Goal: Task Accomplishment & Management: Complete application form

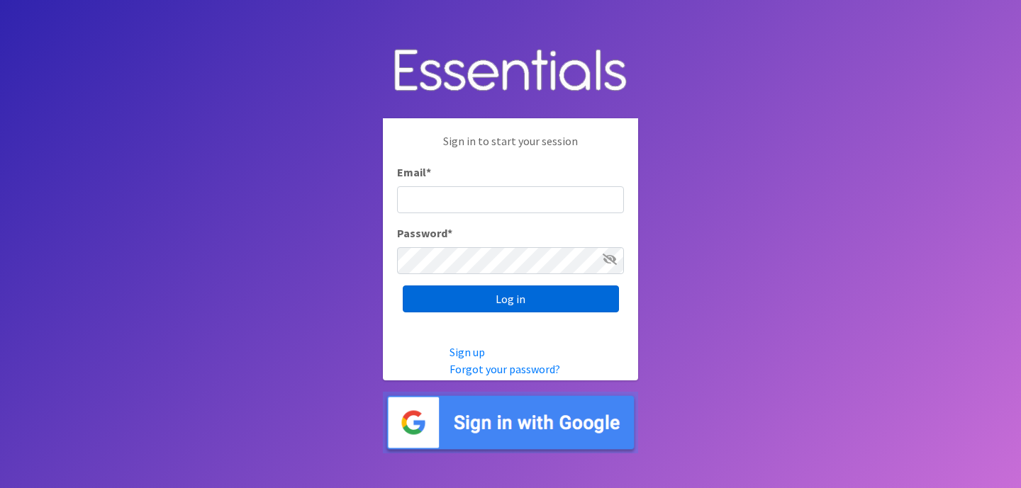
type input "[EMAIL_ADDRESS][DOMAIN_NAME]"
click at [471, 303] on input "Log in" at bounding box center [511, 299] width 216 height 27
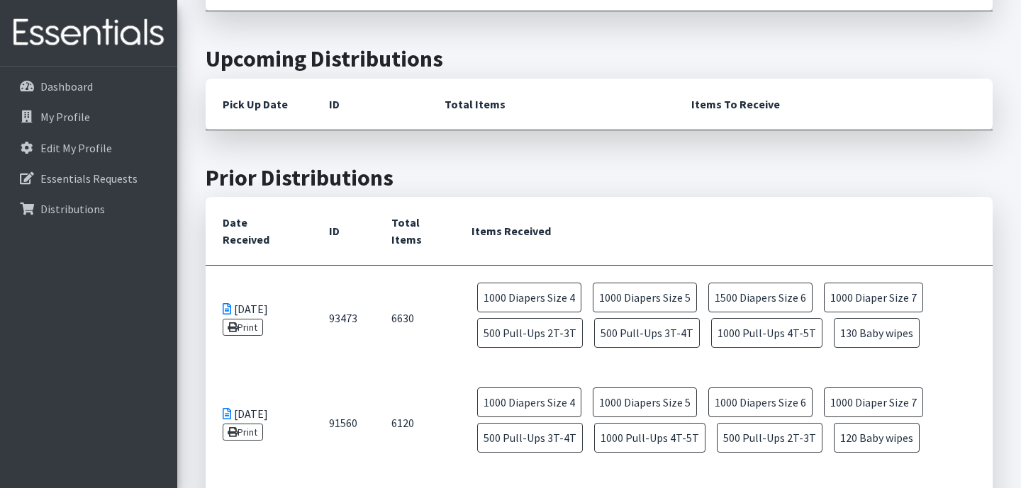
scroll to position [439, 0]
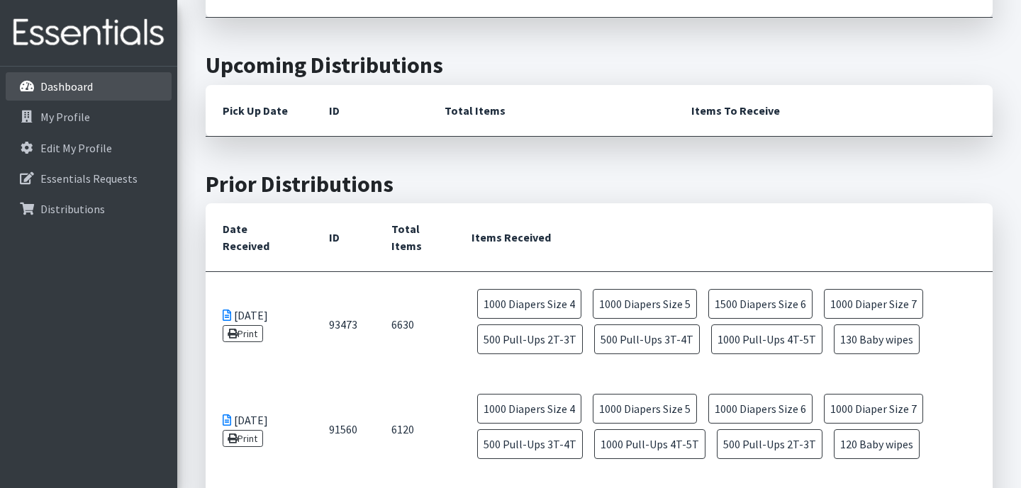
click at [114, 83] on link "Dashboard" at bounding box center [89, 86] width 166 height 28
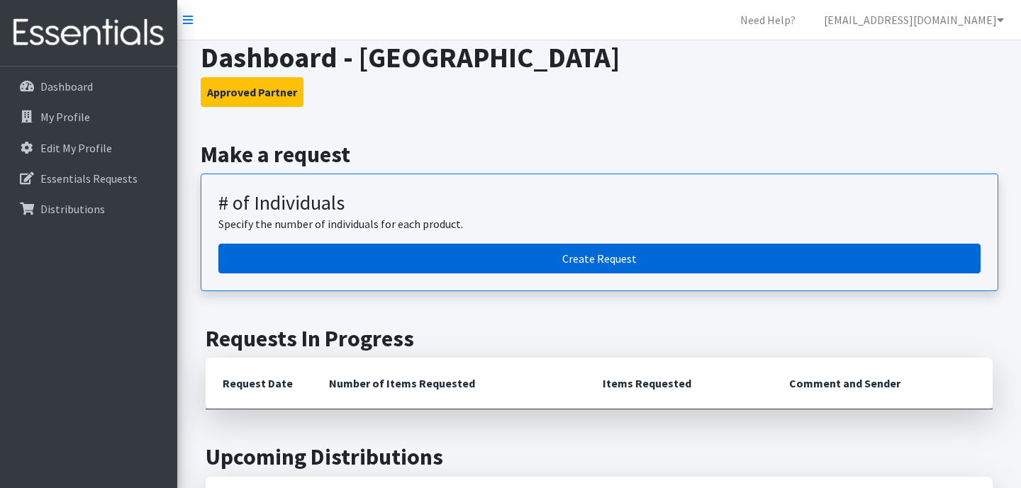
click at [434, 255] on link "Create Request" at bounding box center [599, 259] width 762 height 30
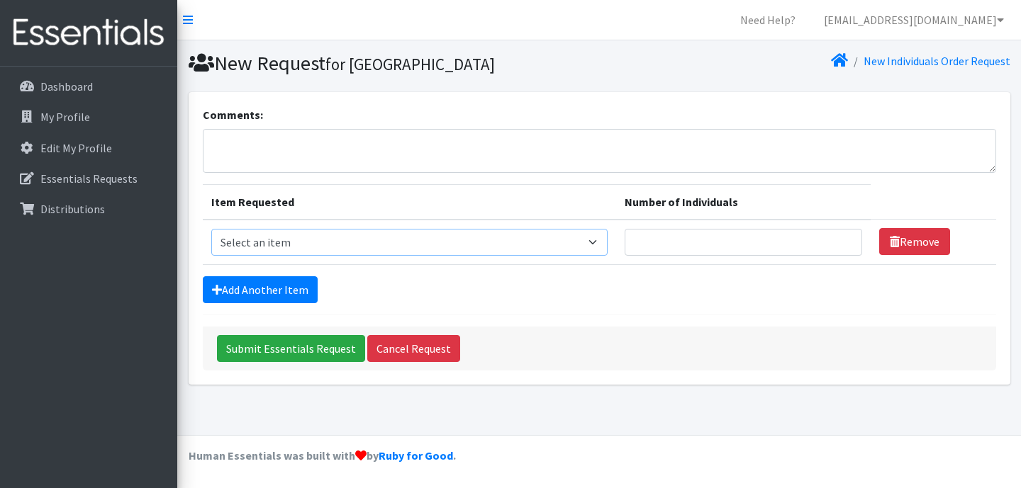
click at [417, 243] on select "Select an item # - Total number of kids being served with this order: Baby wipe…" at bounding box center [409, 242] width 397 height 27
select select "2661"
click at [691, 247] on input "Number of Individuals" at bounding box center [742, 242] width 237 height 27
type input "25"
click at [608, 244] on select "Select an item # - Total number of kids being served with this order: Baby wipe…" at bounding box center [409, 242] width 397 height 27
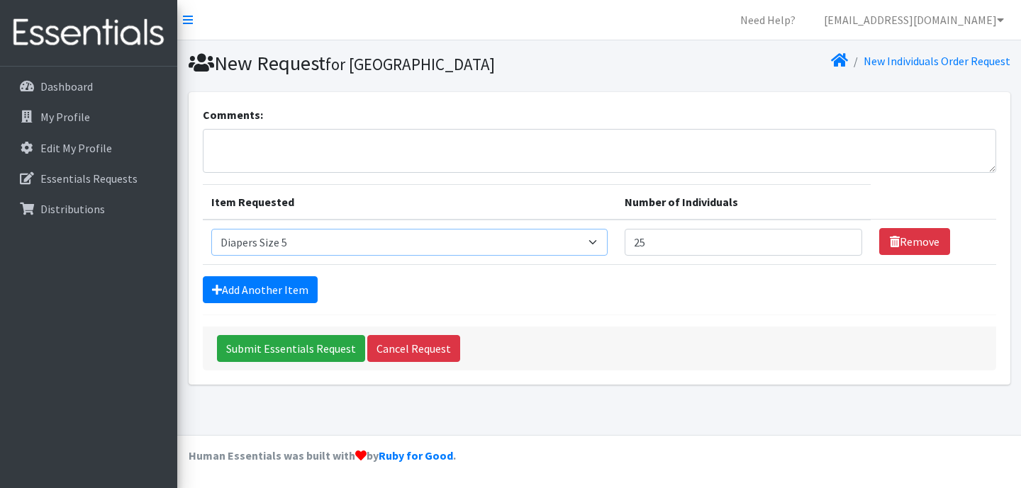
click at [573, 244] on select "Select an item # - Total number of kids being served with this order: Baby wipe…" at bounding box center [409, 242] width 397 height 27
select select "2661"
click at [296, 293] on link "Add Another Item" at bounding box center [260, 289] width 115 height 27
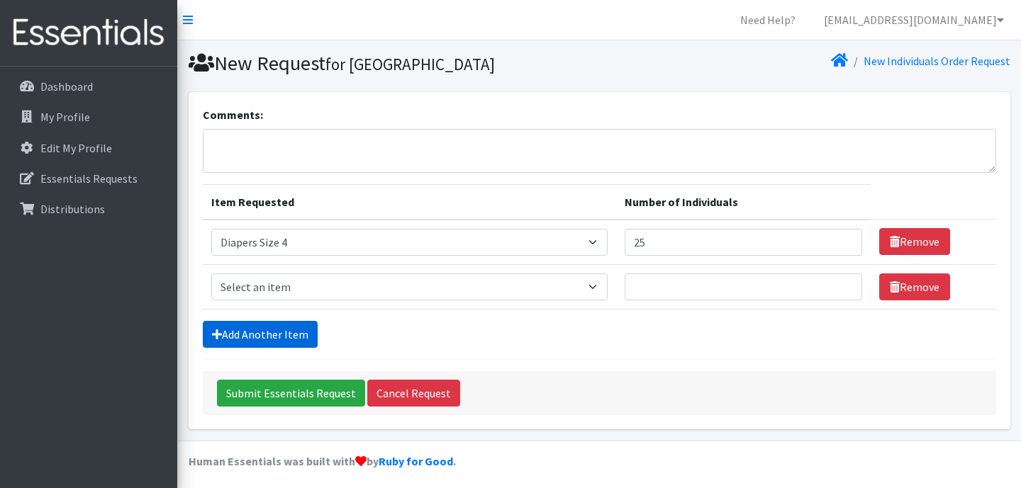
scroll to position [5, 0]
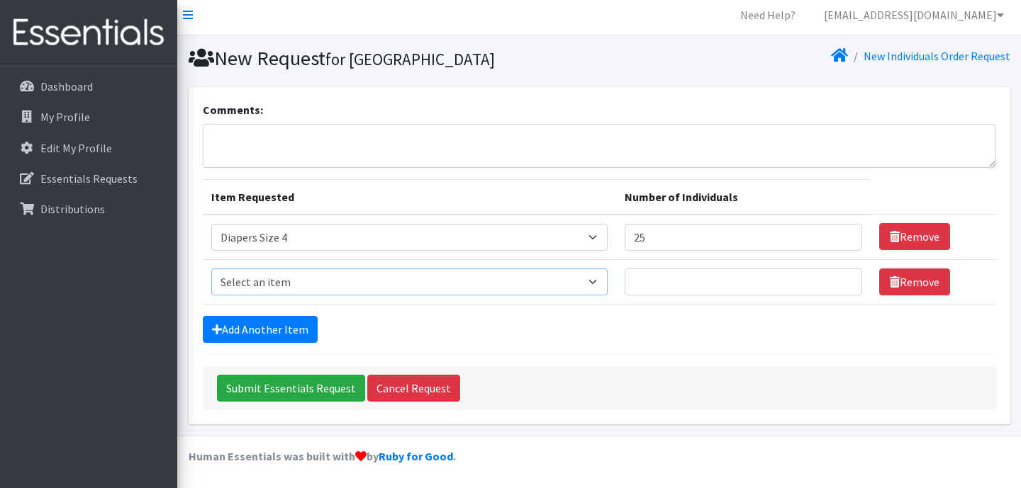
click at [394, 279] on select "Select an item # - Total number of kids being served with this order: Baby wipe…" at bounding box center [409, 282] width 397 height 27
select select "2652"
click at [683, 275] on input "Number of Individuals" at bounding box center [742, 282] width 237 height 27
type input "25"
click at [256, 328] on link "Add Another Item" at bounding box center [260, 329] width 115 height 27
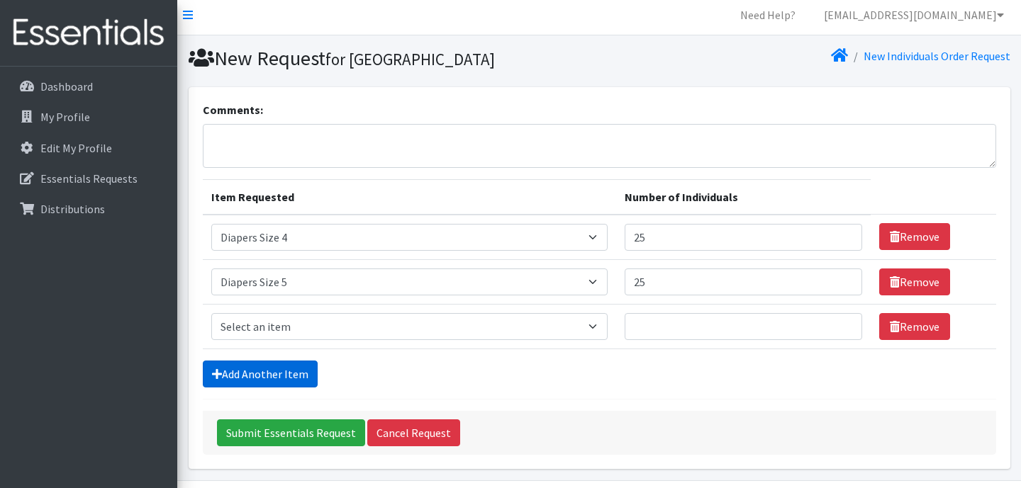
scroll to position [50, 0]
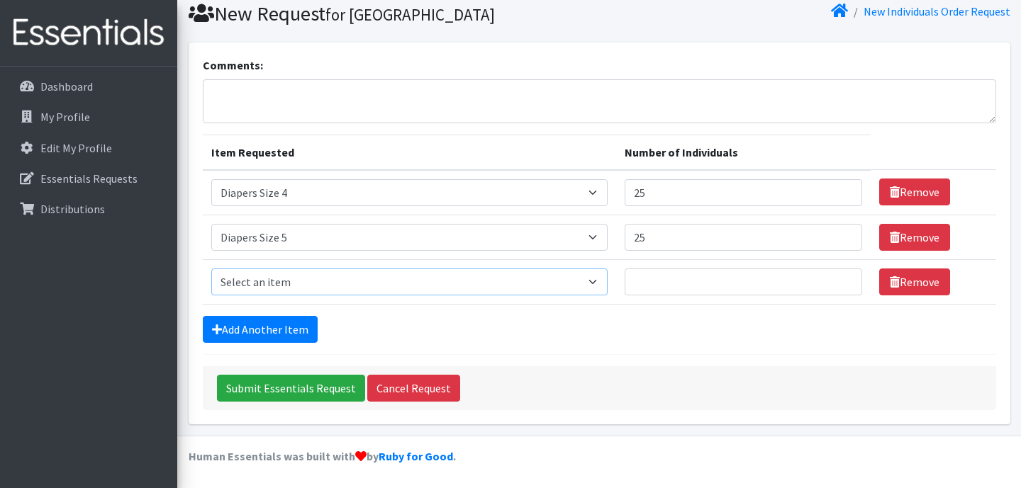
click at [293, 283] on select "Select an item # - Total number of kids being served with this order: Baby wipe…" at bounding box center [409, 282] width 397 height 27
select select "2674"
click at [668, 274] on input "Number of Individuals" at bounding box center [742, 282] width 237 height 27
type input "25"
click at [281, 337] on link "Add Another Item" at bounding box center [260, 329] width 115 height 27
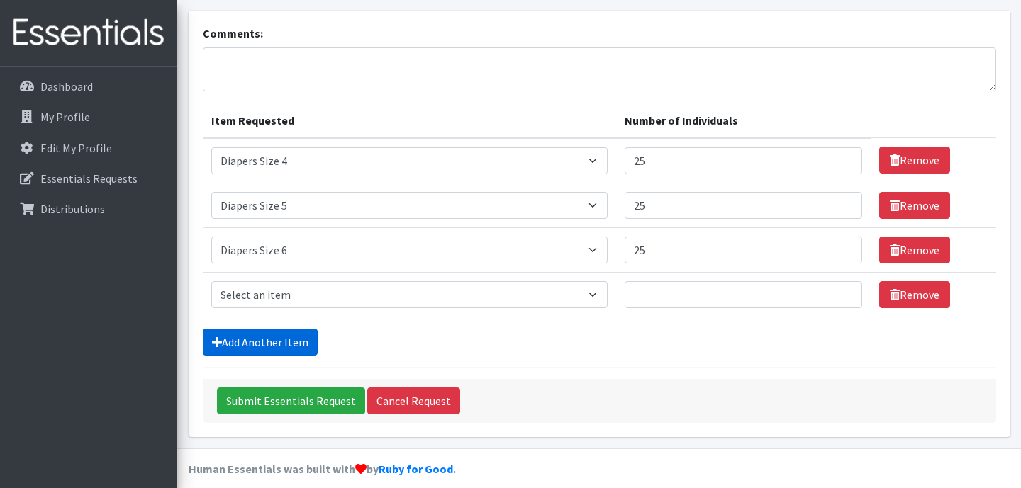
scroll to position [94, 0]
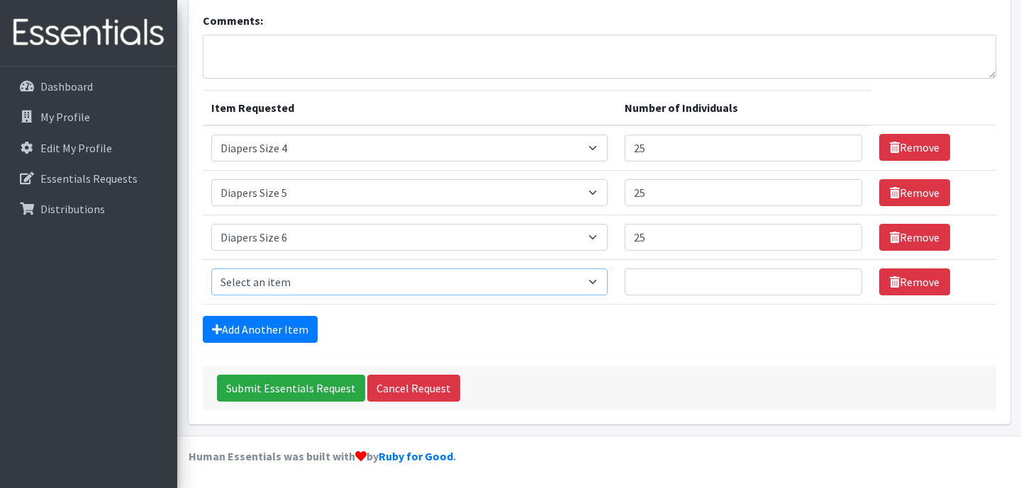
click at [313, 281] on select "Select an item # - Total number of kids being served with this order: Baby wipe…" at bounding box center [409, 282] width 397 height 27
select select "2644"
click at [670, 289] on input "Number of Individuals" at bounding box center [742, 282] width 237 height 27
type input "25"
click at [296, 332] on link "Add Another Item" at bounding box center [260, 329] width 115 height 27
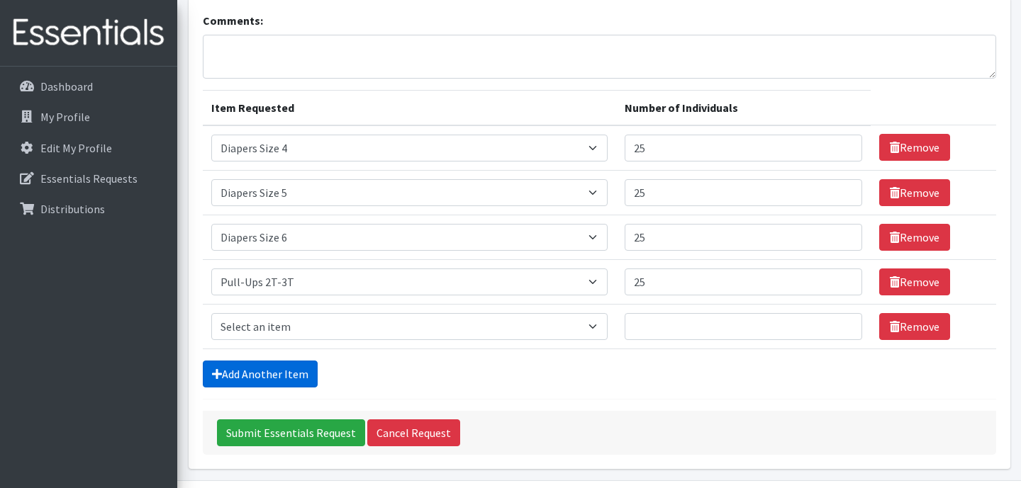
scroll to position [139, 0]
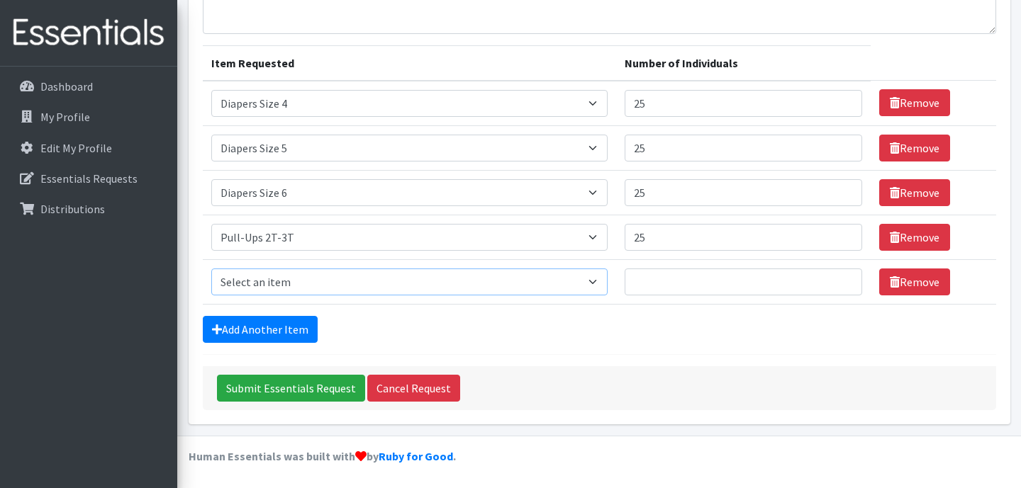
click at [539, 278] on select "Select an item # - Total number of kids being served with this order: Baby wipe…" at bounding box center [409, 282] width 397 height 27
click at [440, 288] on select "Select an item # - Total number of kids being served with this order: Baby wipe…" at bounding box center [409, 282] width 397 height 27
select select "2679"
click at [675, 274] on input "Number of Individuals" at bounding box center [742, 282] width 237 height 27
type input "25"
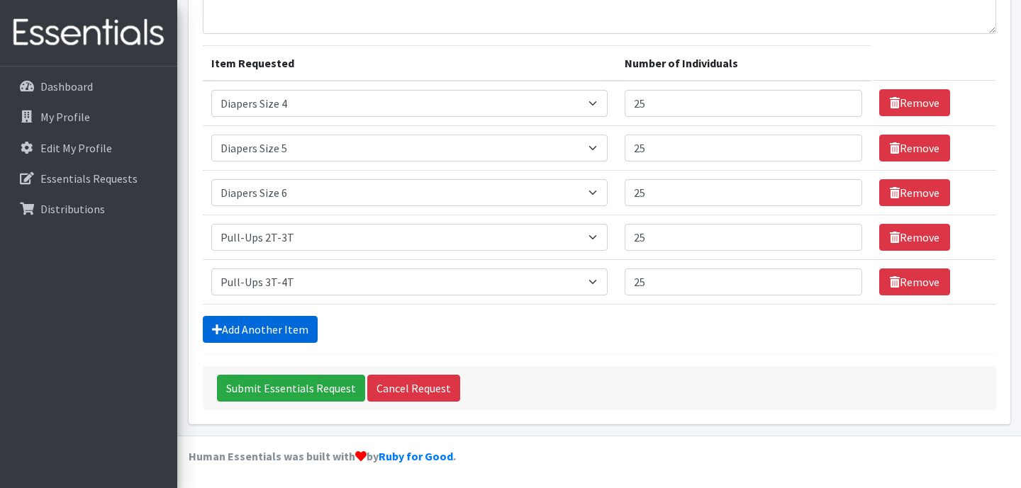
click at [307, 330] on link "Add Another Item" at bounding box center [260, 329] width 115 height 27
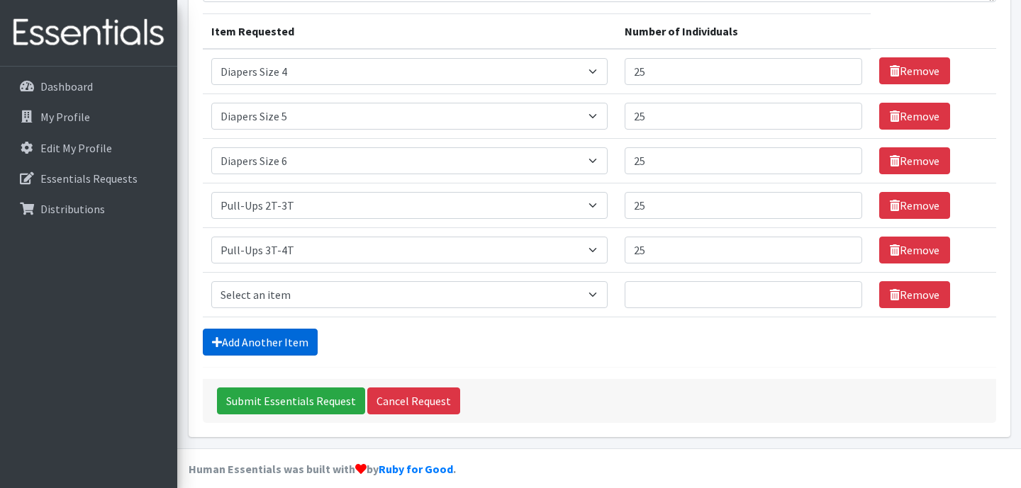
scroll to position [184, 0]
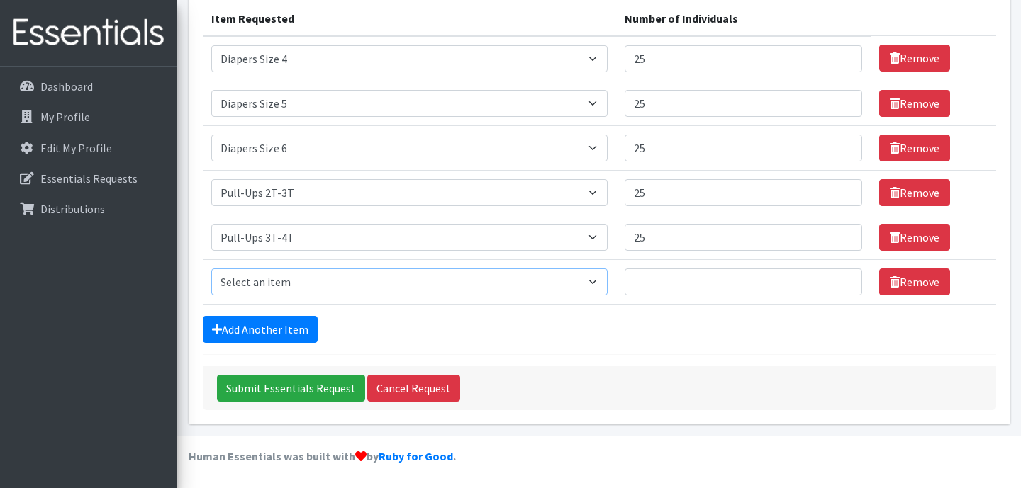
click at [349, 286] on select "Select an item # - Total number of kids being served with this order: Baby wipe…" at bounding box center [409, 282] width 397 height 27
select select "2680"
click at [686, 277] on input "Number of Individuals" at bounding box center [742, 282] width 237 height 27
type input "25"
click at [288, 325] on link "Add Another Item" at bounding box center [260, 329] width 115 height 27
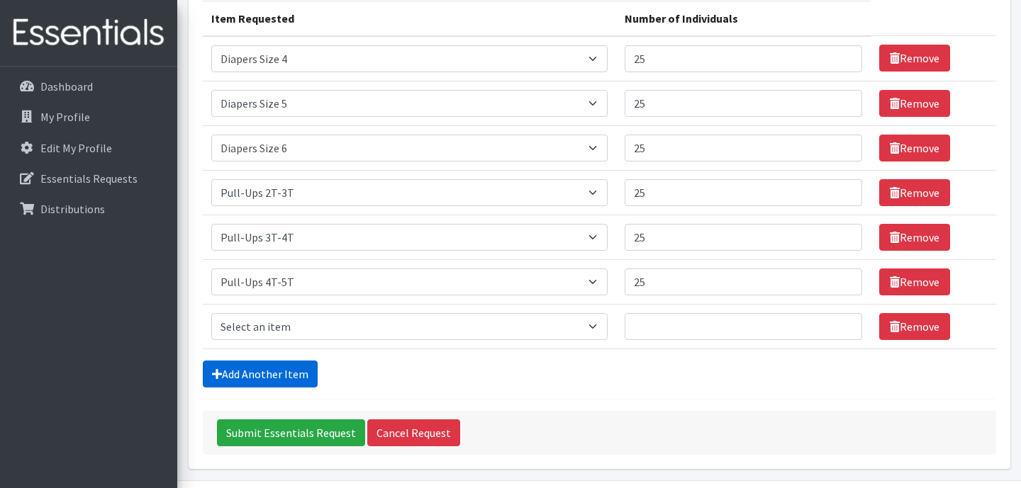
scroll to position [228, 0]
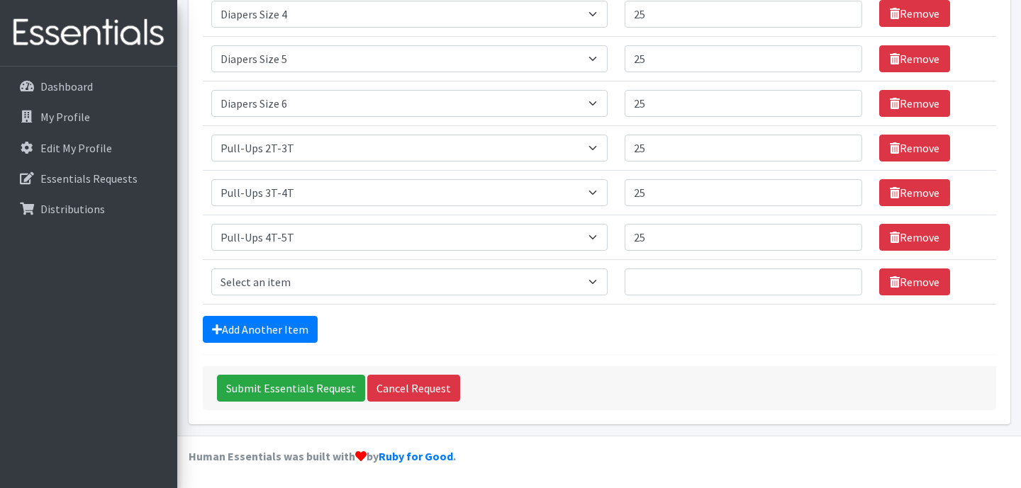
click at [907, 295] on td "Remove" at bounding box center [932, 281] width 125 height 45
click at [889, 278] on icon at bounding box center [894, 281] width 10 height 11
click at [917, 278] on link "Remove" at bounding box center [914, 282] width 71 height 27
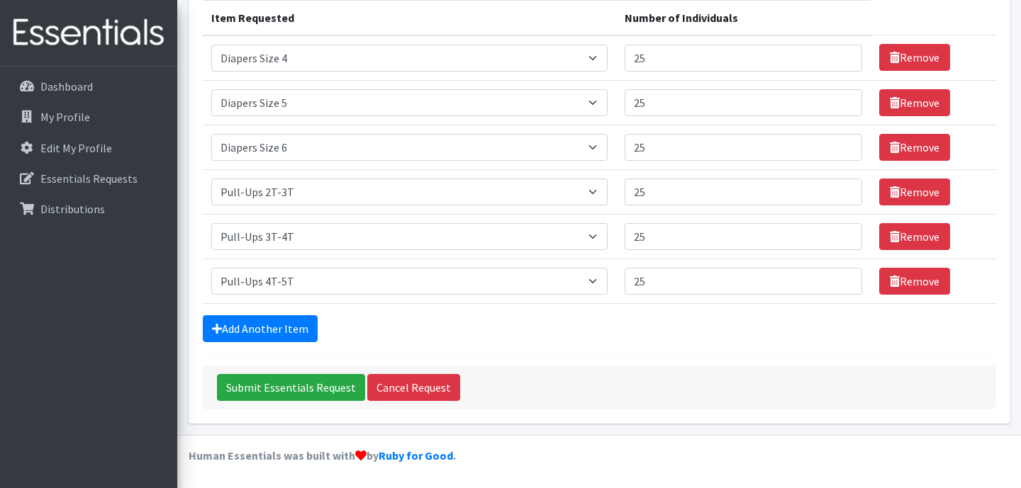
scroll to position [184, 0]
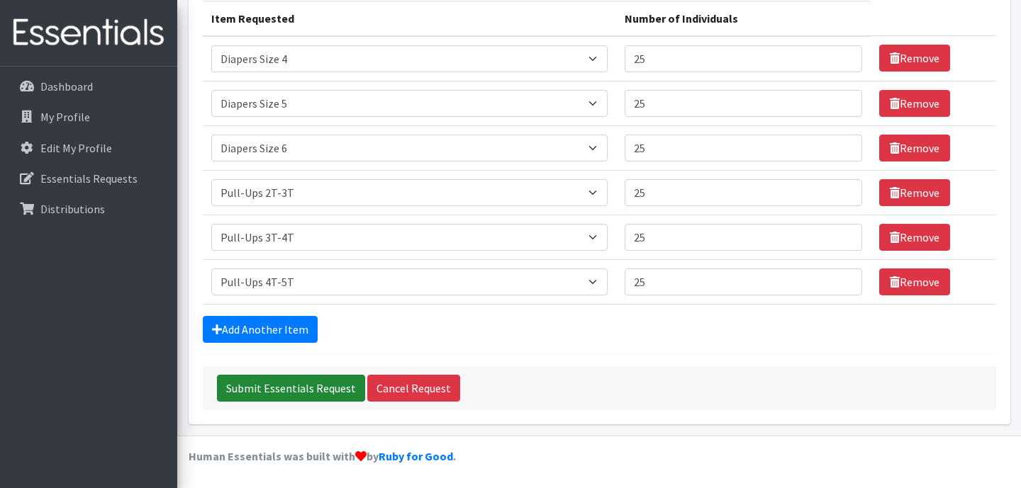
click at [296, 380] on input "Submit Essentials Request" at bounding box center [291, 388] width 148 height 27
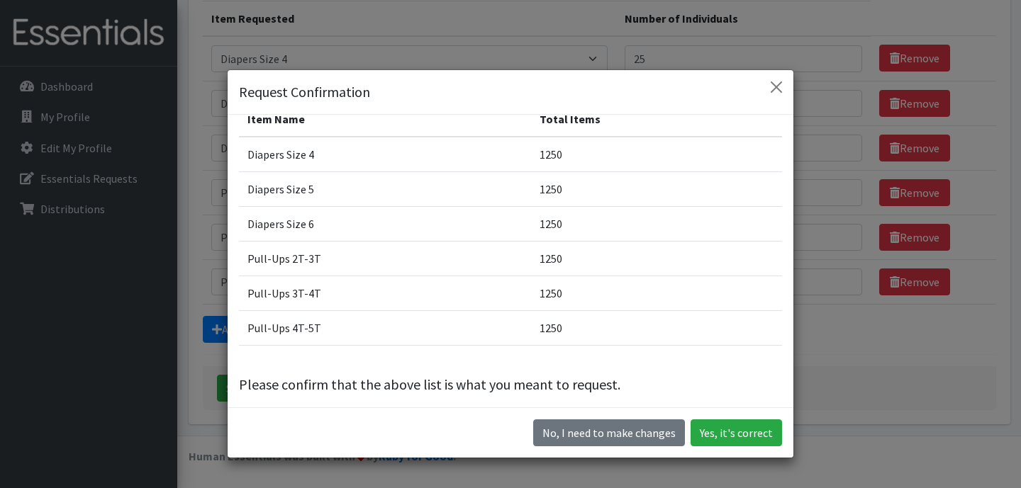
scroll to position [35, 0]
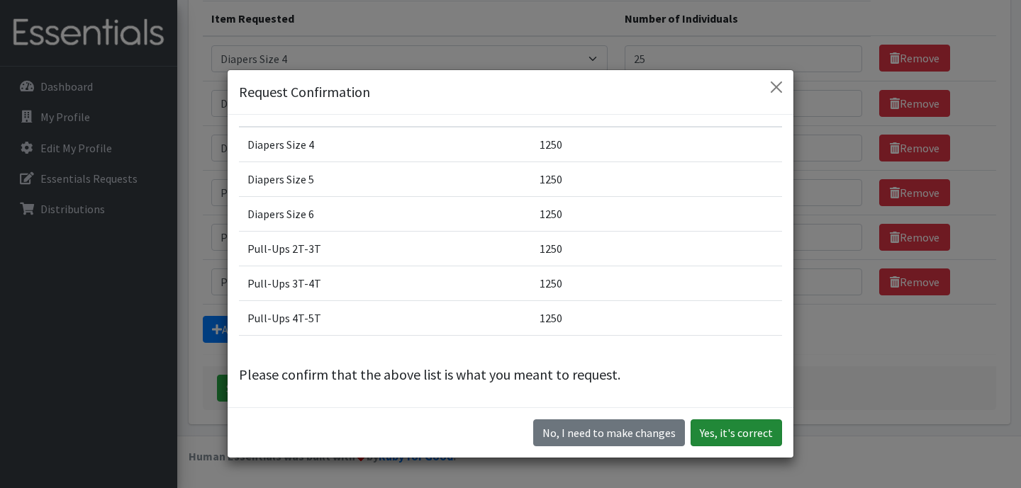
click at [724, 435] on button "Yes, it's correct" at bounding box center [735, 433] width 91 height 27
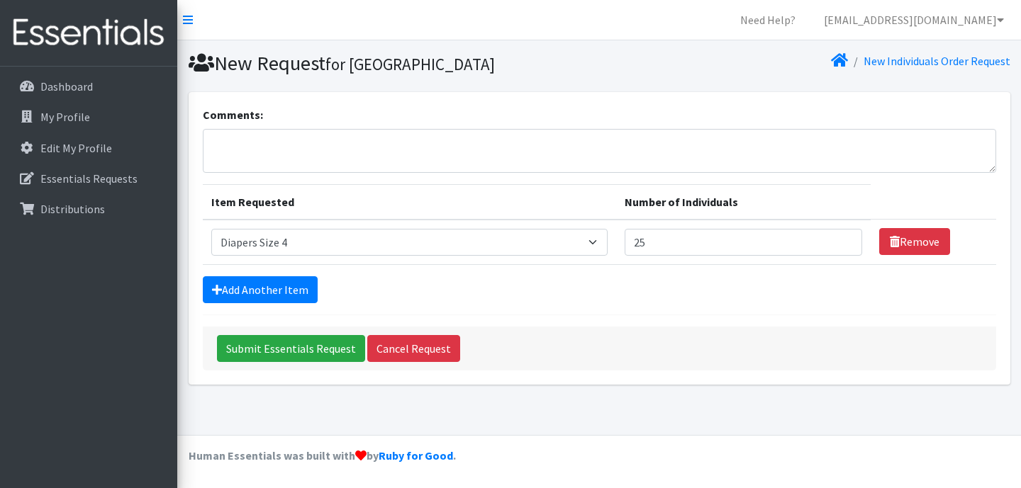
select select "2661"
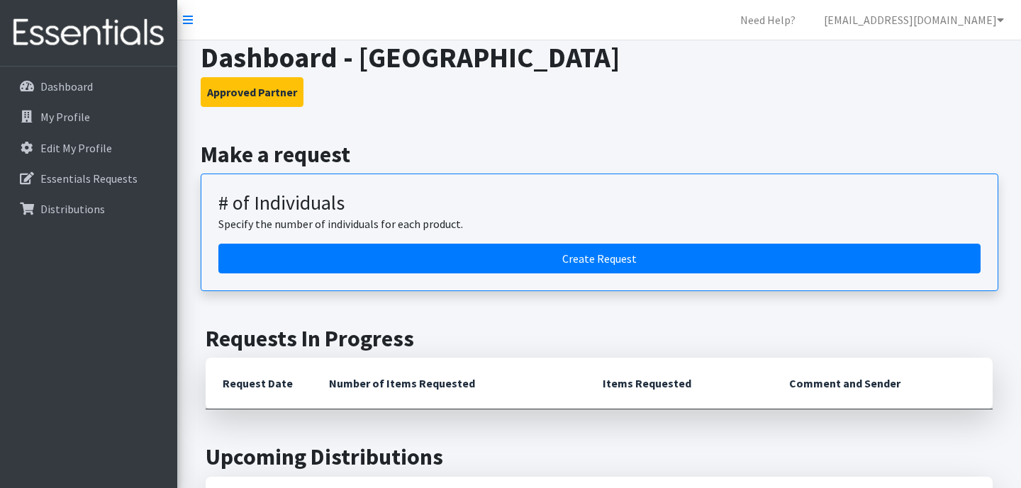
scroll to position [392, 0]
